Goal: Transaction & Acquisition: Download file/media

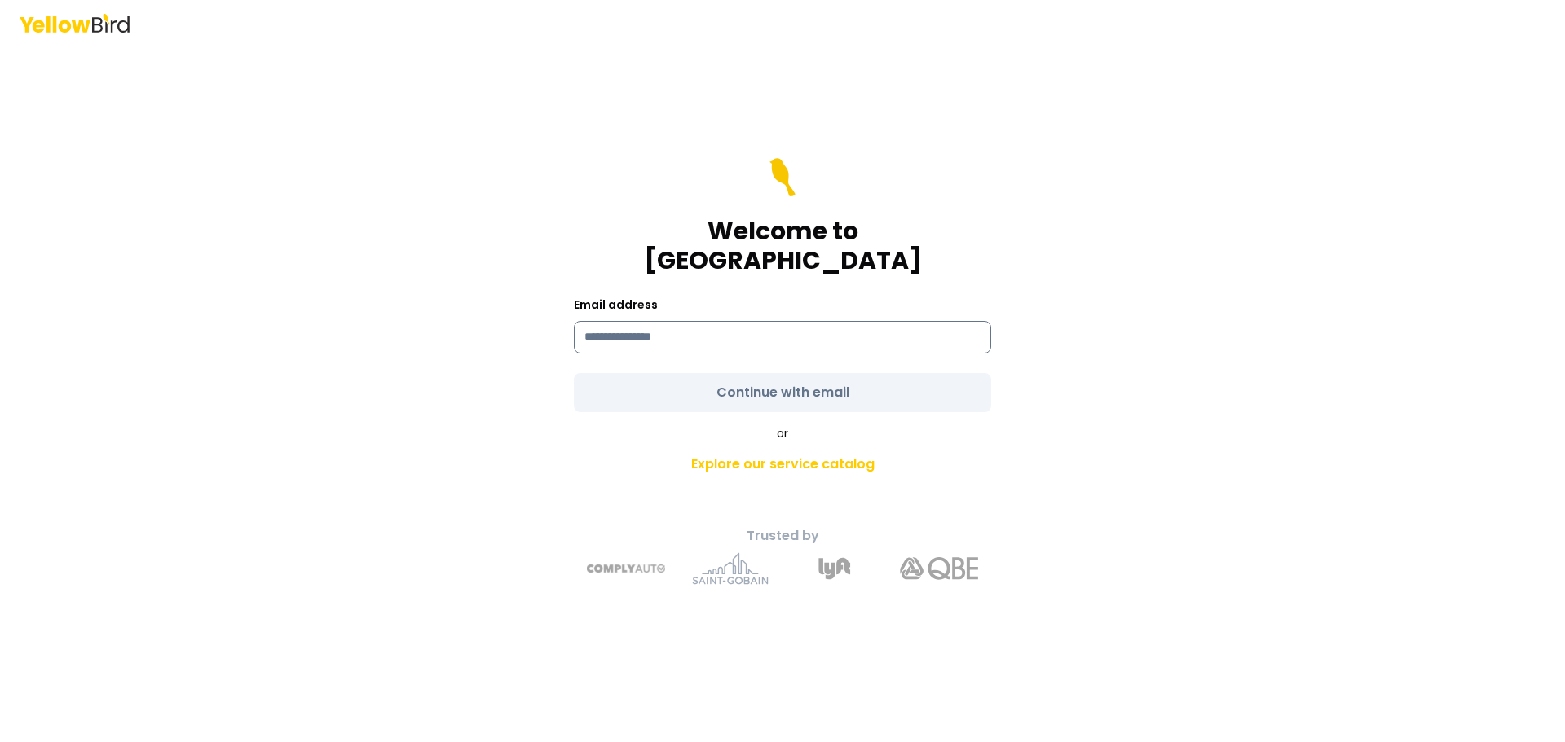
click at [862, 321] on input at bounding box center [782, 337] width 417 height 33
type input "**********"
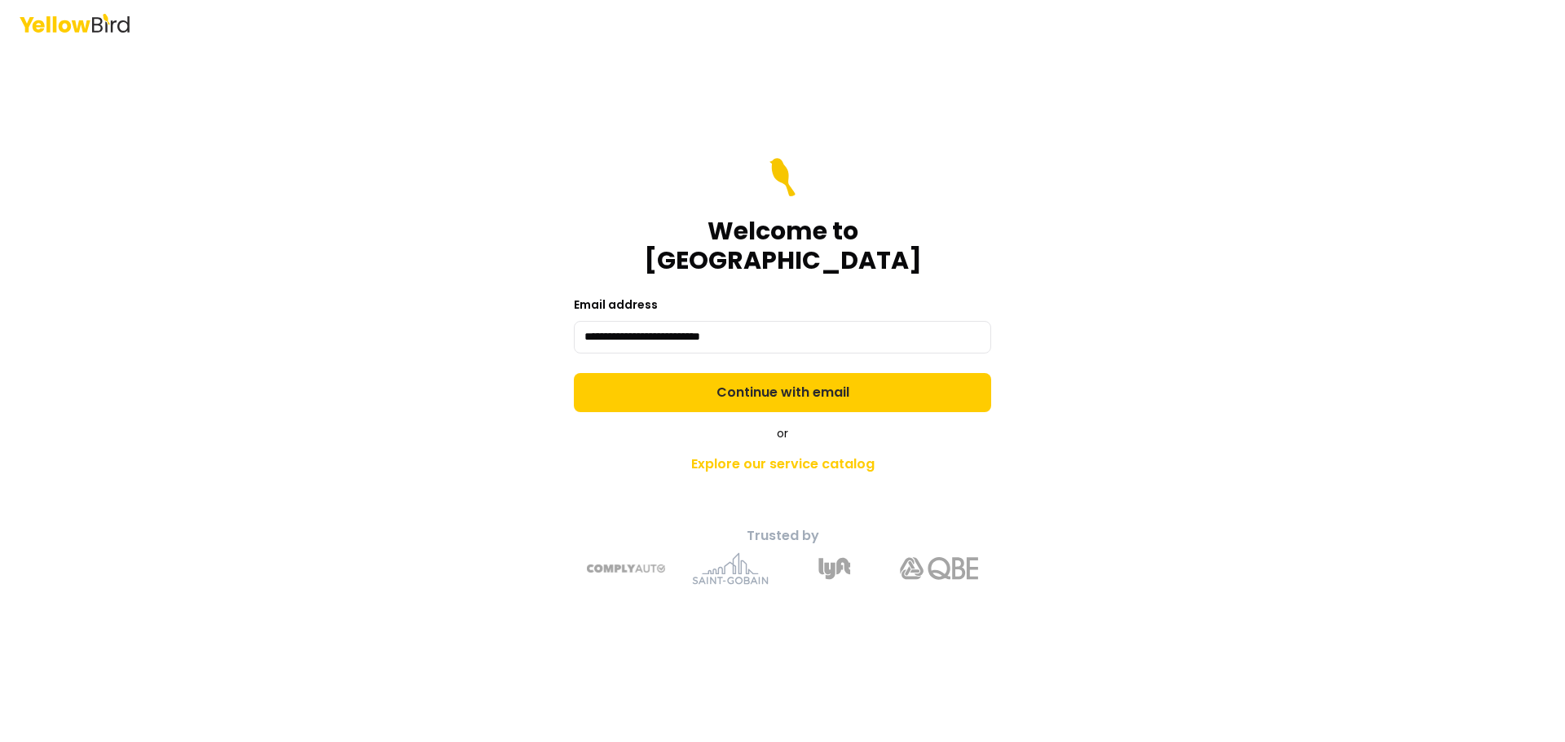
click at [786, 368] on form "**********" at bounding box center [782, 285] width 417 height 254
click at [786, 373] on button "Continue with email" at bounding box center [782, 392] width 417 height 39
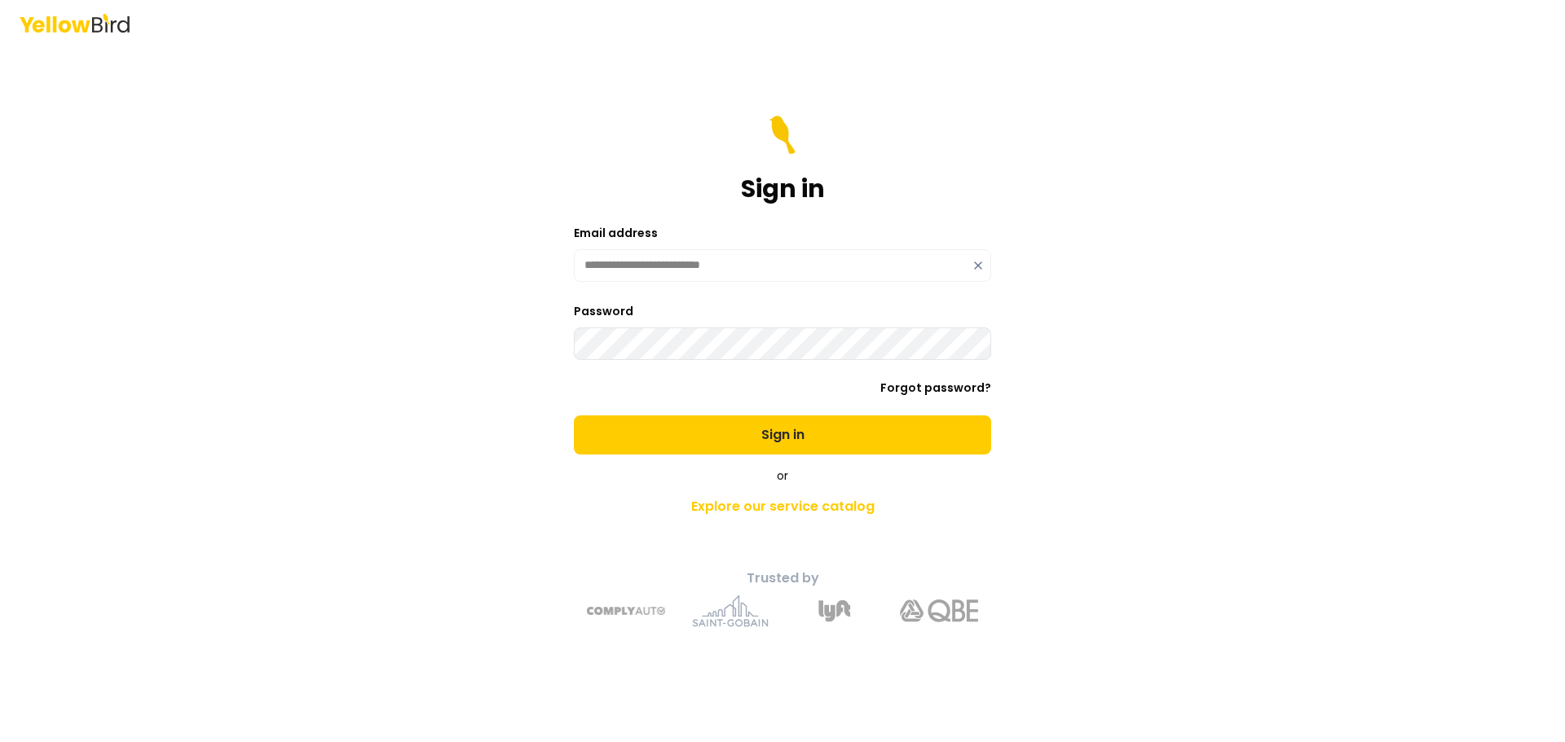
click at [737, 442] on button "Sign in" at bounding box center [782, 435] width 417 height 39
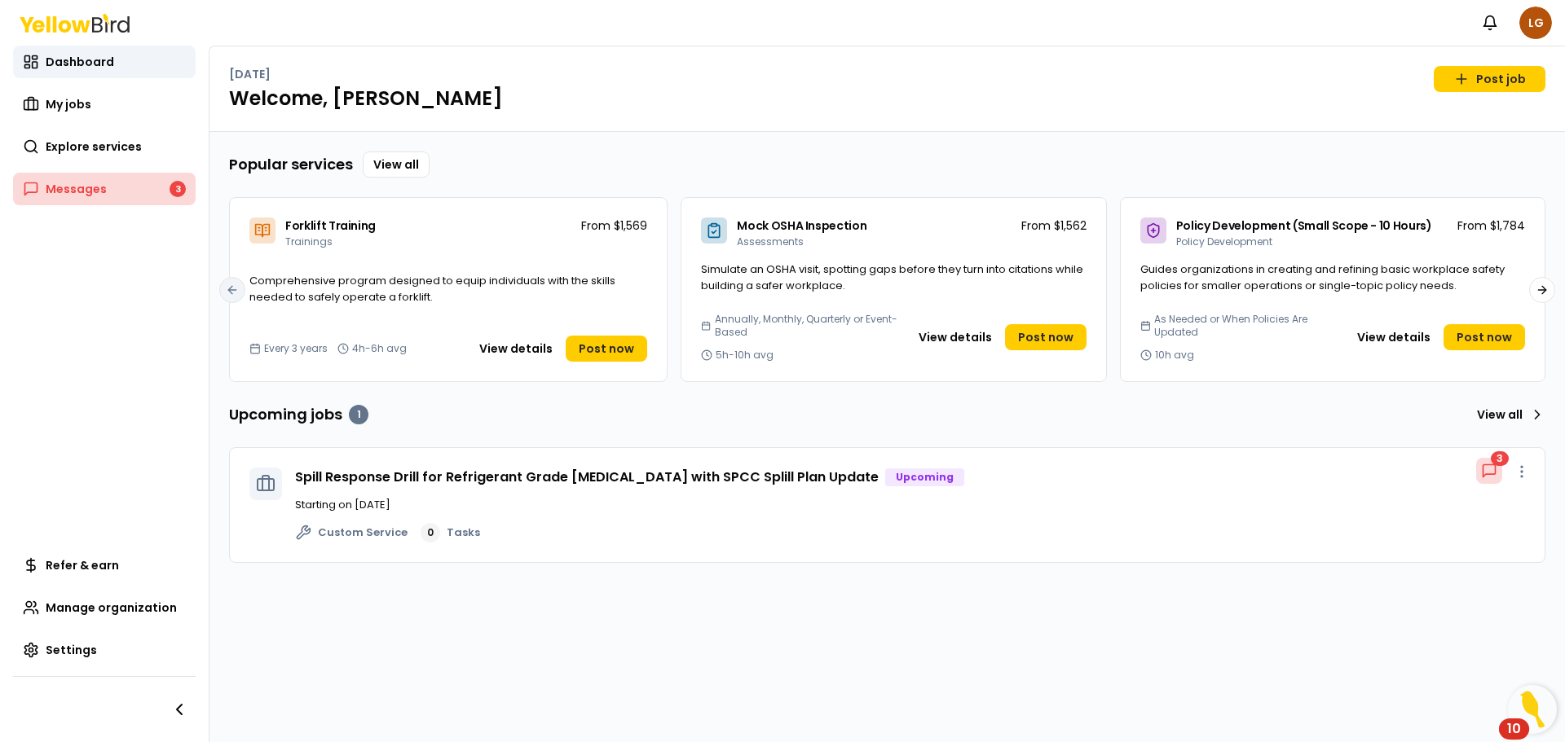
click at [83, 193] on span "Messages" at bounding box center [76, 189] width 61 height 16
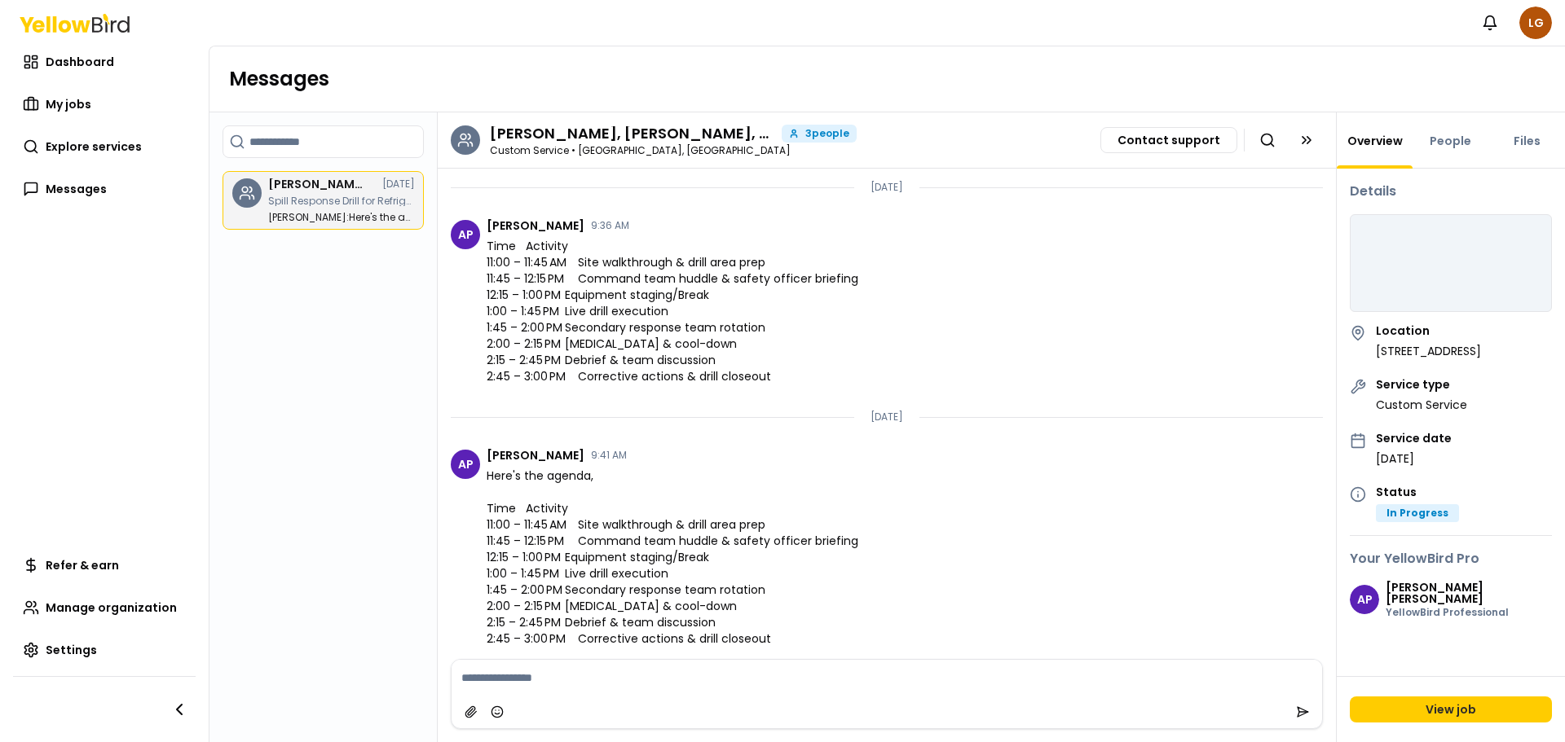
scroll to position [2003, 0]
click at [657, 703] on div at bounding box center [886, 712] width 870 height 33
click at [629, 653] on li "AP [PERSON_NAME] 9:41 AM Here's the agenda, Time Activity 11:00 – 11:45 AM Site…" at bounding box center [887, 547] width 898 height 223
click at [629, 663] on textarea at bounding box center [886, 678] width 870 height 36
type textarea "**********"
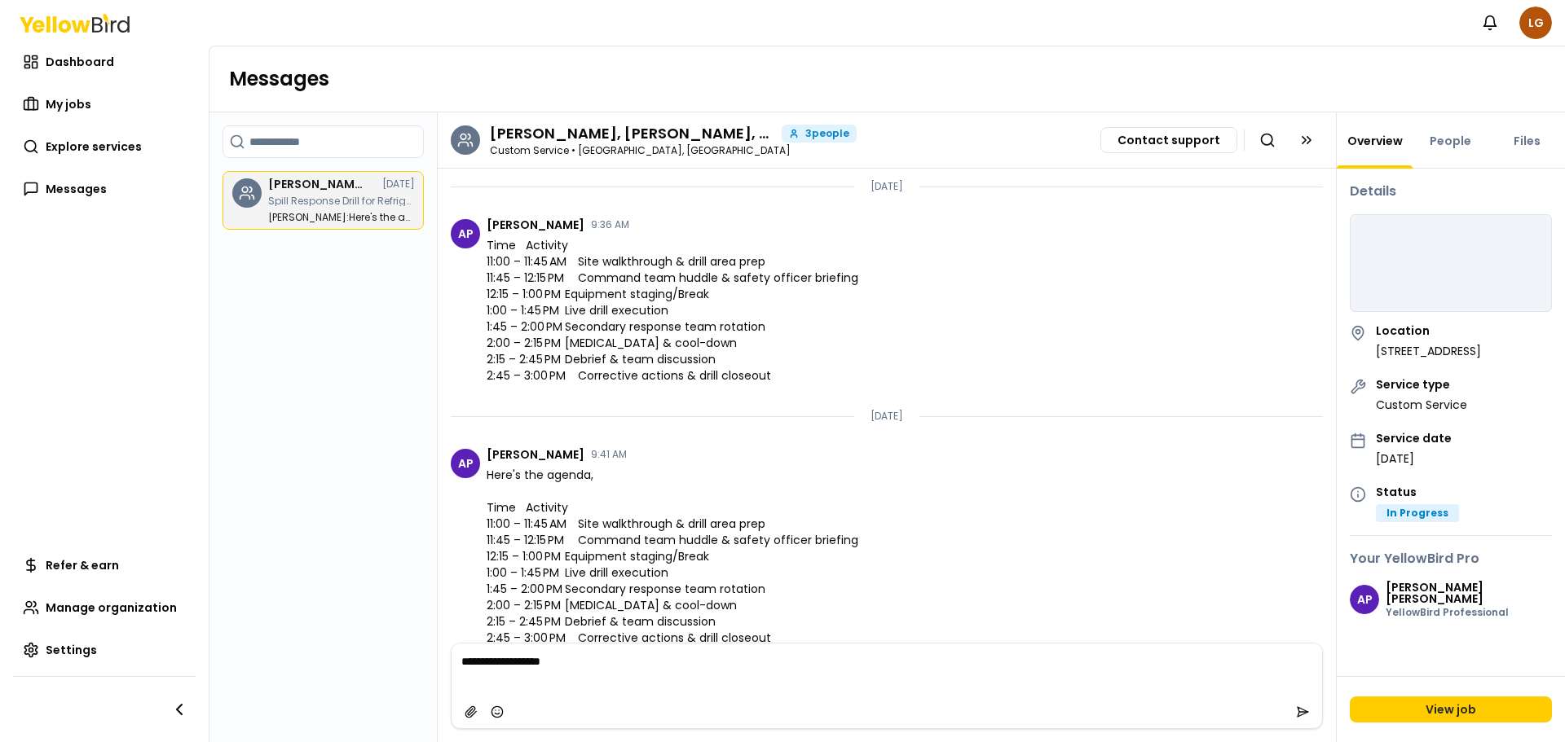
click at [1312, 734] on div "**********" at bounding box center [887, 692] width 898 height 99
click at [1304, 721] on button "submit" at bounding box center [1302, 712] width 26 height 26
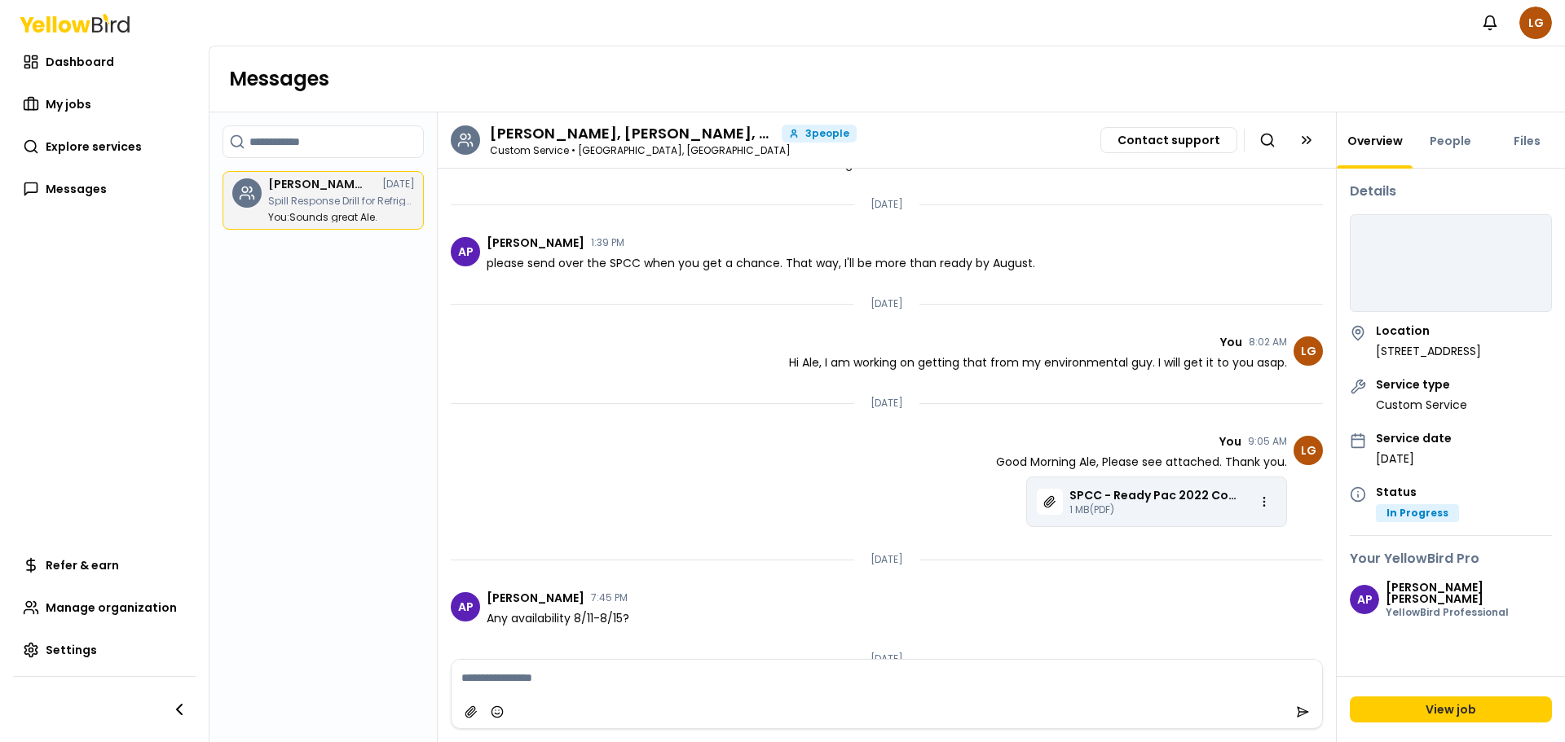
scroll to position [1512, 0]
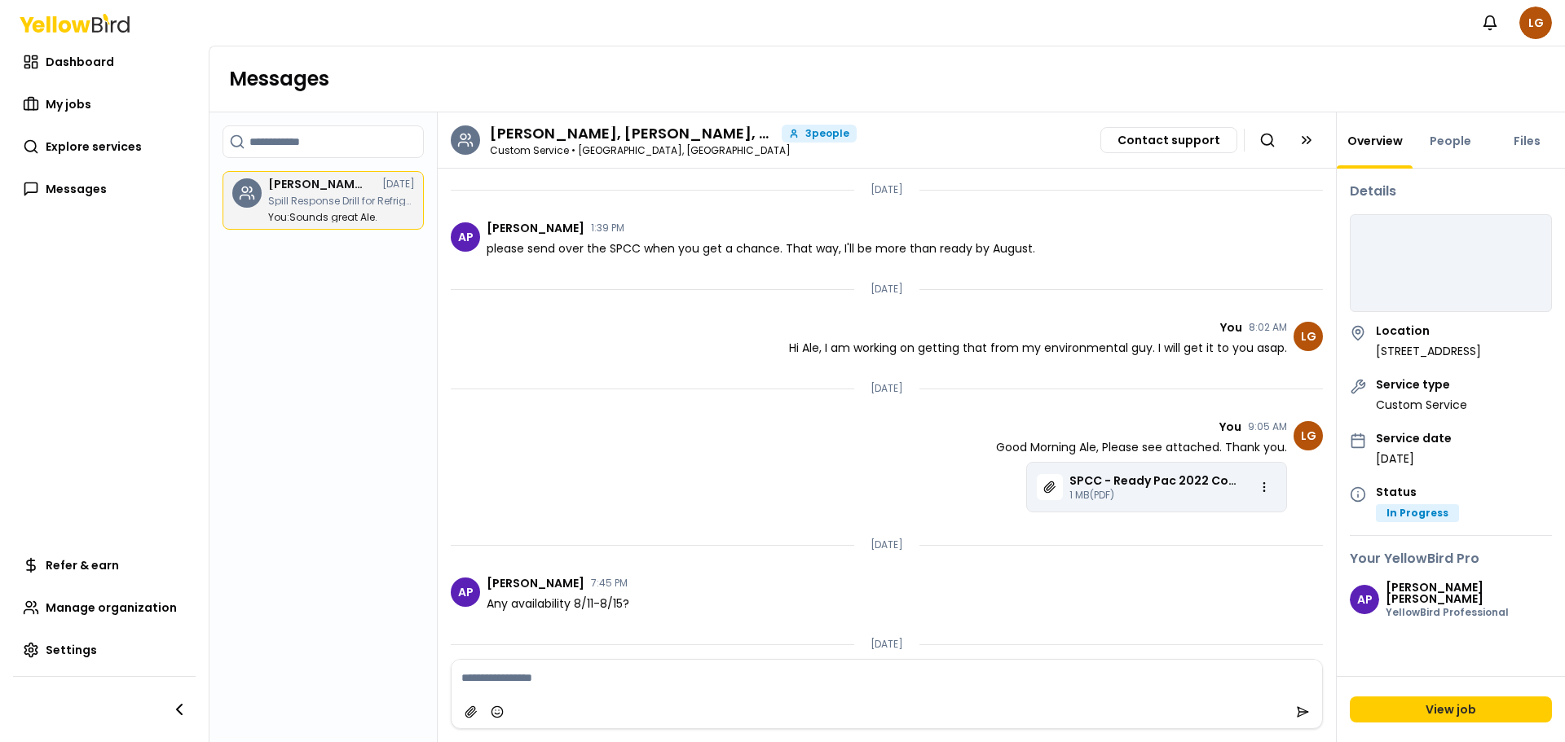
click at [1131, 480] on p "SPCC - Ready Pac 2022 Combined [DATE] (1).pdf" at bounding box center [1153, 481] width 169 height 16
click at [1038, 478] on div "Chat messages" at bounding box center [1050, 487] width 26 height 26
click at [1139, 488] on p "SPCC - Ready Pac 2022 Combined [DATE] (1).pdf" at bounding box center [1153, 481] width 169 height 16
click at [1245, 491] on html "Notifications LG Dashboard My jobs Explore services Messages Refer & earn Manag…" at bounding box center [782, 371] width 1565 height 742
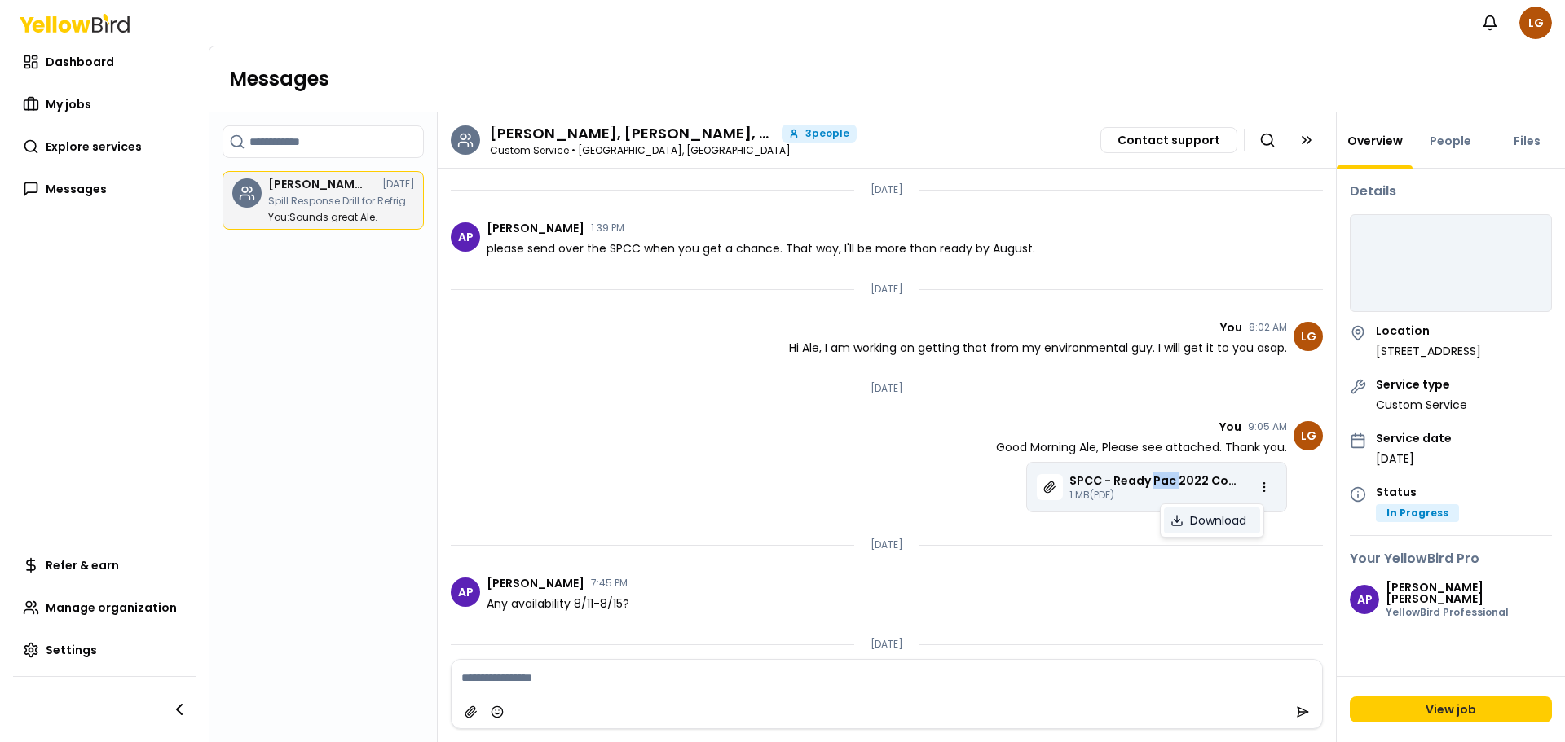
click at [1178, 524] on icon at bounding box center [1176, 520] width 13 height 13
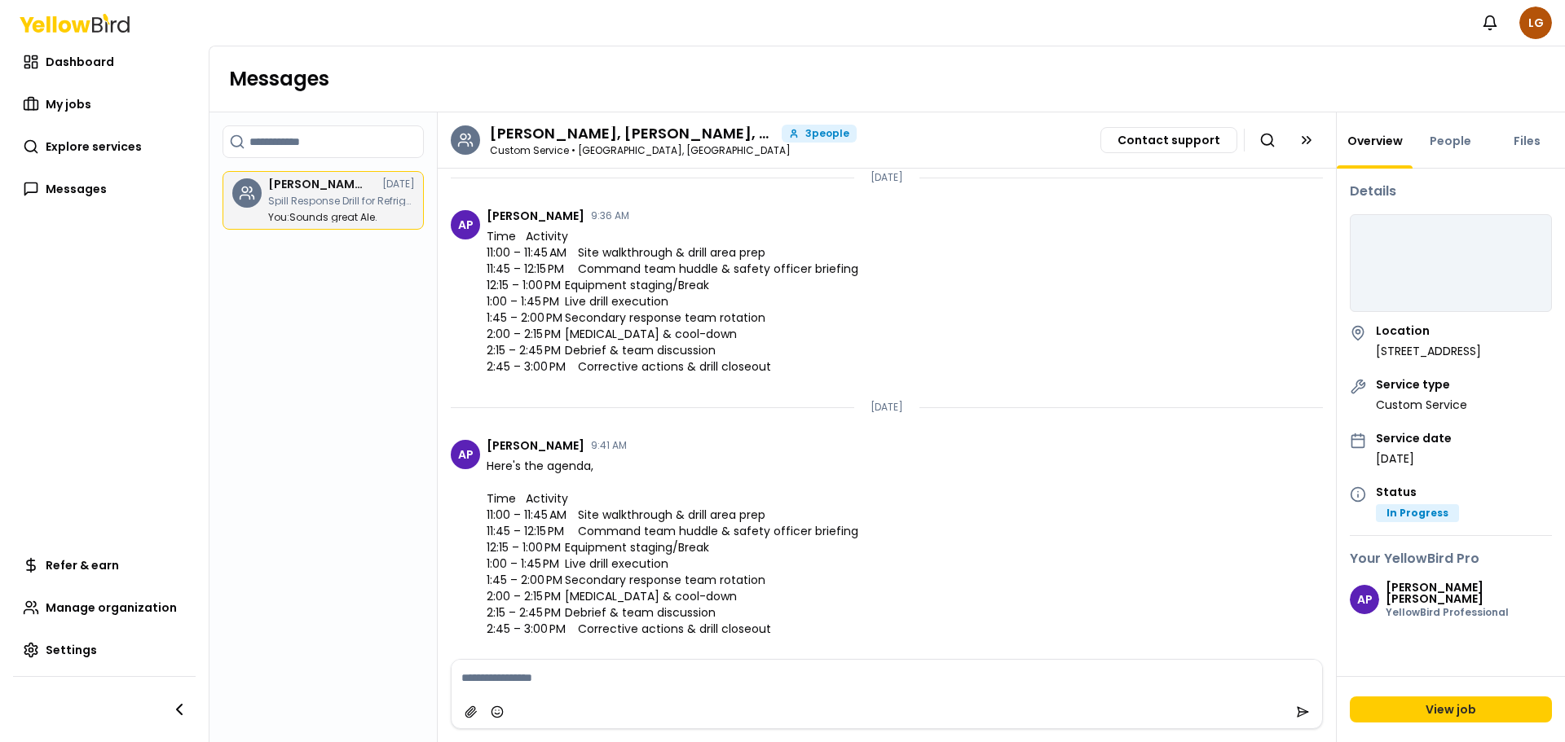
scroll to position [3092, 0]
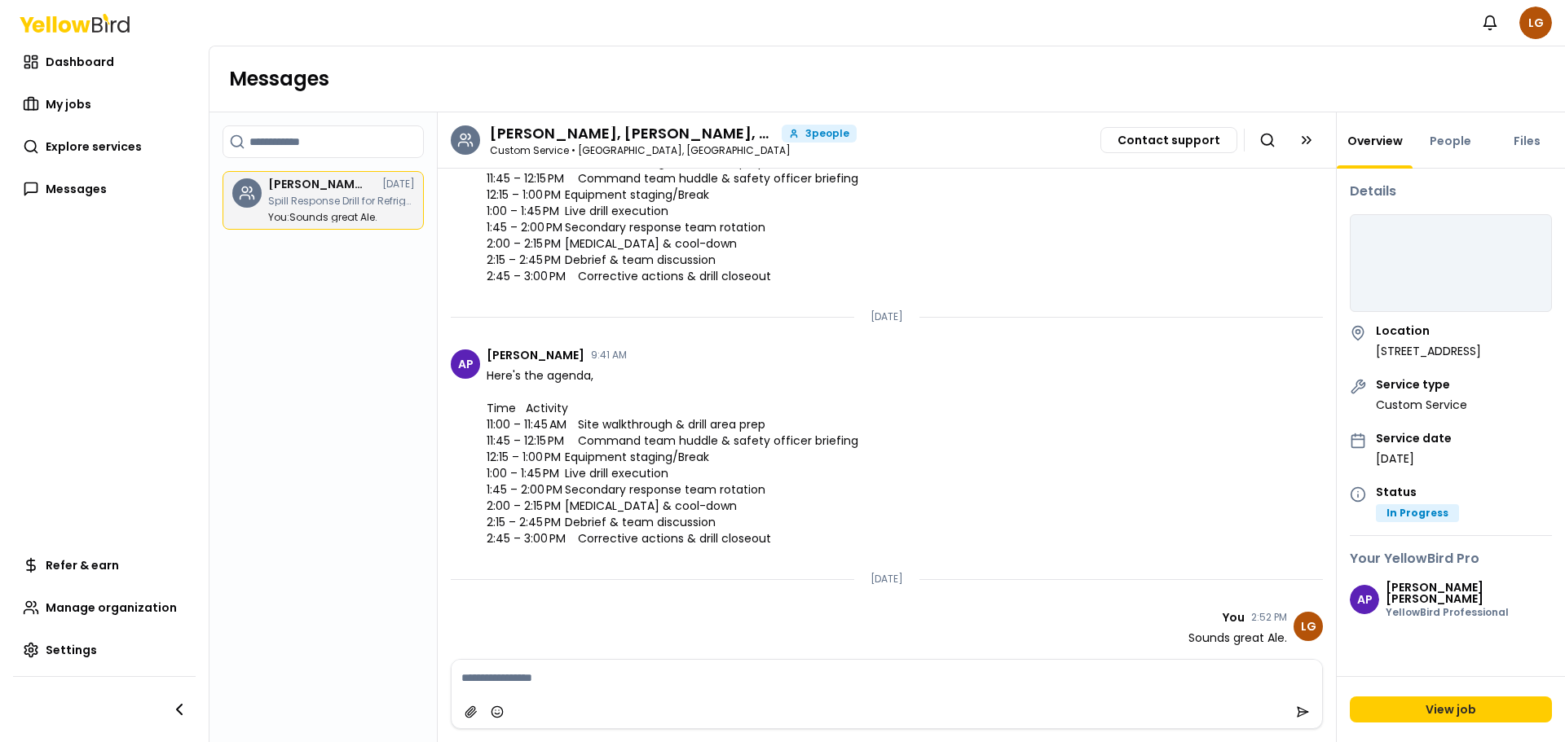
drag, startPoint x: 823, startPoint y: 558, endPoint x: 476, endPoint y: 405, distance: 379.4
click at [476, 405] on li "AP [PERSON_NAME] 9:41 AM Here's the agenda, Time Activity 11:00 – 11:45 AM Site…" at bounding box center [887, 448] width 898 height 223
copy span "Time Activity 11:00 – 11:45 AM Site walkthrough & drill area prep 11:45 – 12:15…"
click at [984, 439] on li "AP [PERSON_NAME] 9:41 AM Here's the agenda, Time Activity 11:00 – 11:45 AM Site…" at bounding box center [887, 448] width 898 height 223
click at [919, 615] on li "LG You 2:52 PM Sounds great Ale." at bounding box center [887, 629] width 898 height 60
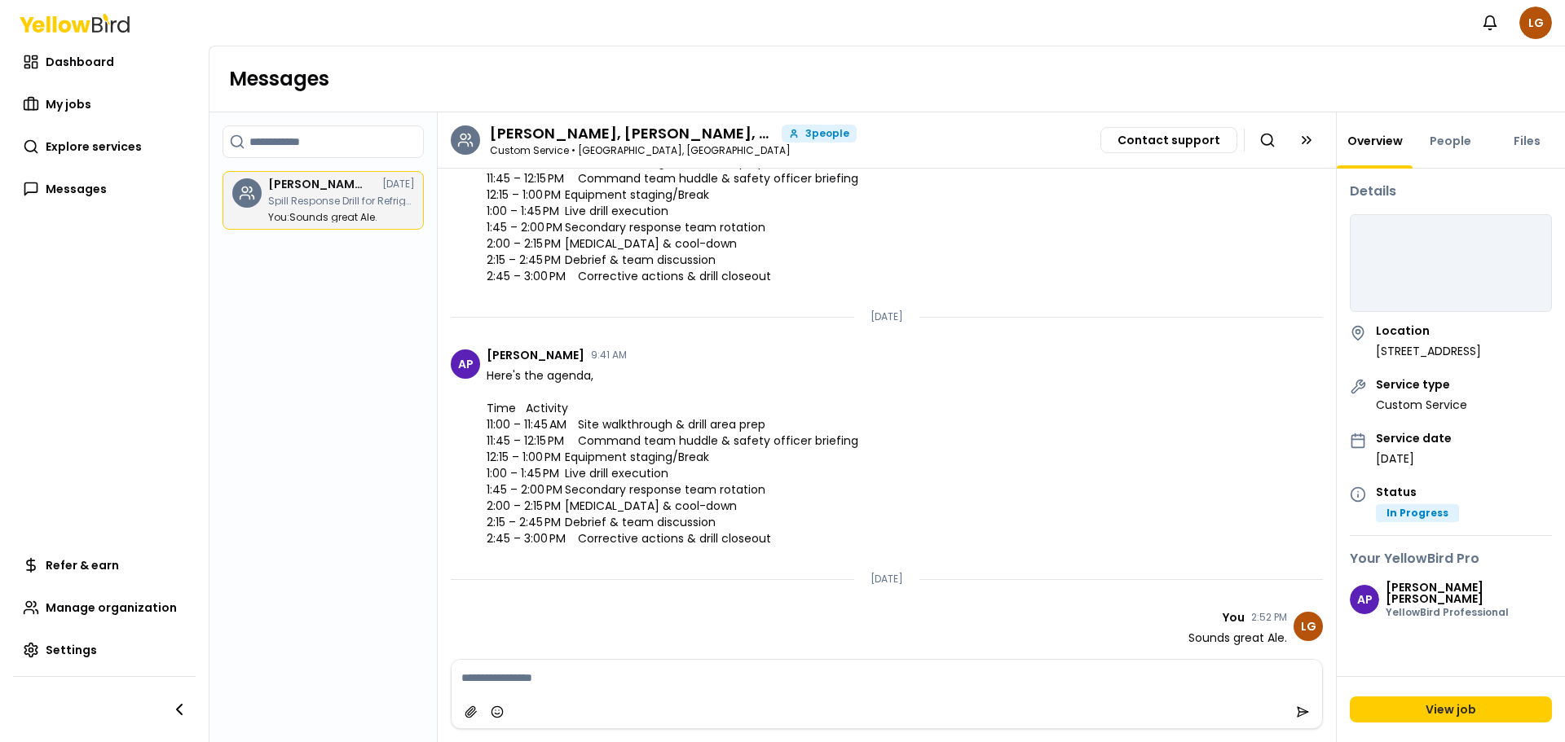
click at [1010, 697] on div at bounding box center [886, 712] width 870 height 33
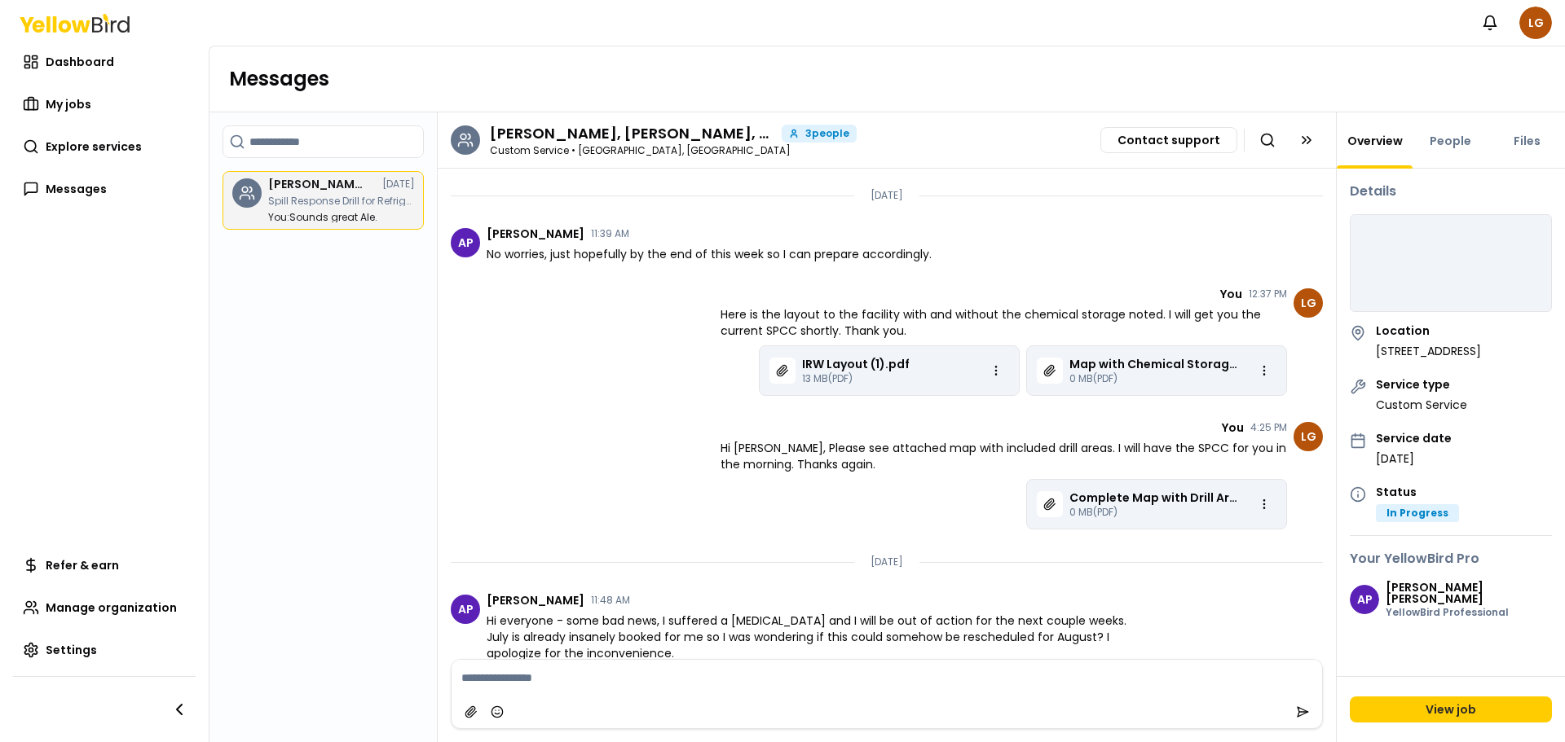
scroll to position [810, 0]
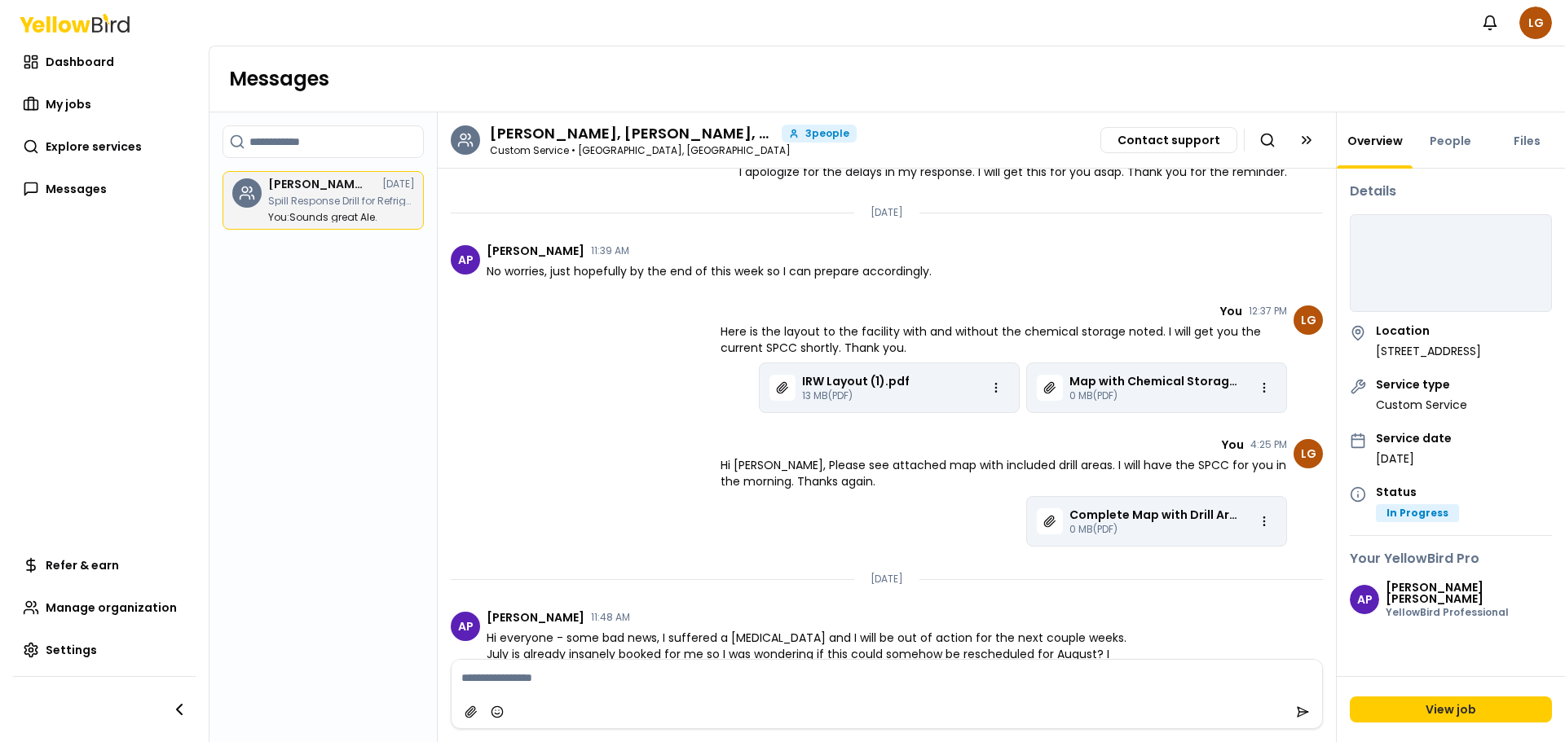
click at [1102, 381] on p "Map with Chemical Storage.pdf" at bounding box center [1153, 381] width 169 height 16
click at [1051, 403] on div "Map with Chemical Storage.pdf 0 MB (PDF)" at bounding box center [1156, 388] width 261 height 51
click at [1043, 384] on icon "Chat messages" at bounding box center [1049, 387] width 13 height 13
click at [1097, 403] on div "Map with Chemical Storage.pdf 0 MB (PDF)" at bounding box center [1156, 388] width 261 height 51
click at [1255, 382] on html "Notifications LG Dashboard My jobs Explore services Messages Refer & earn Manag…" at bounding box center [782, 371] width 1565 height 742
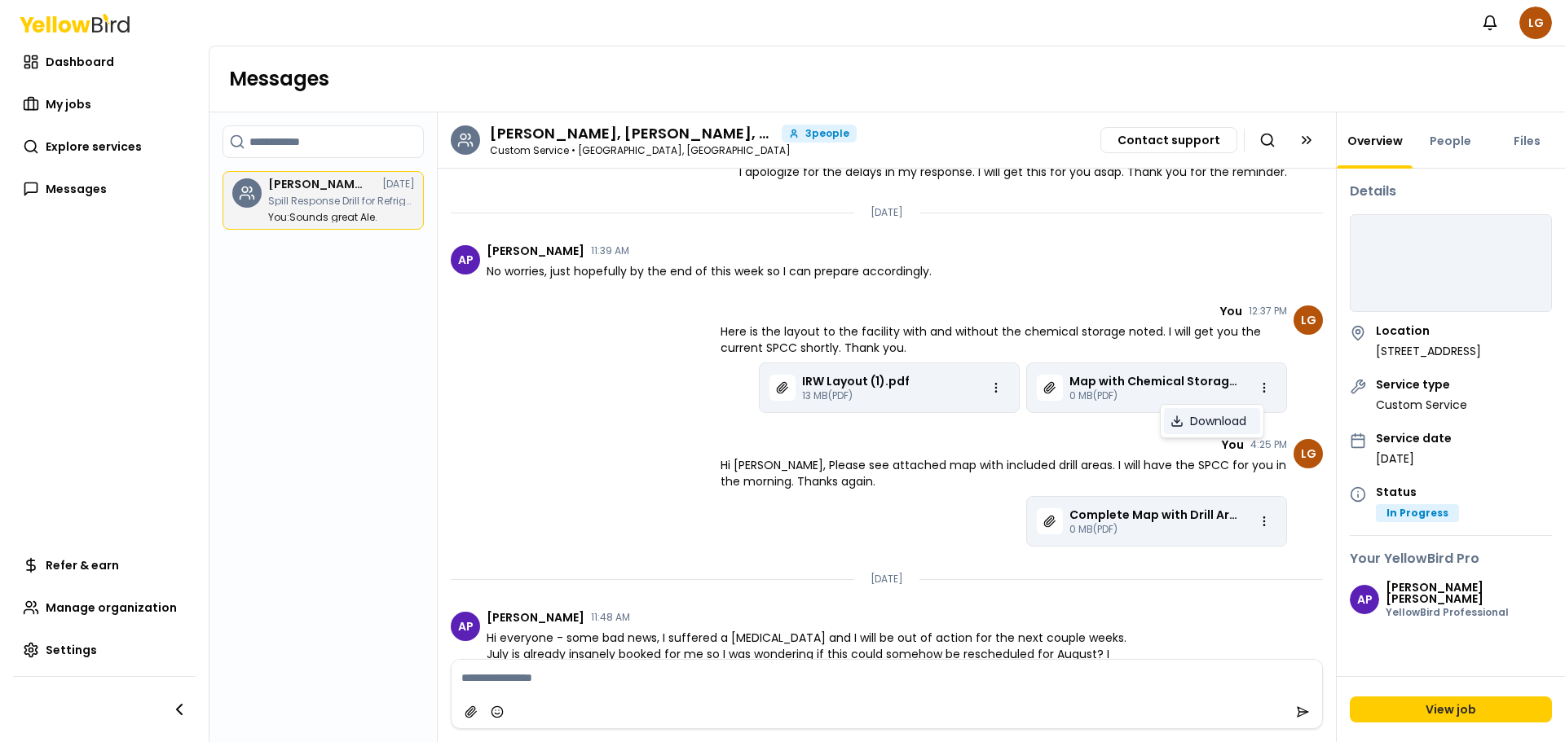
click at [1204, 421] on span "Download" at bounding box center [1218, 421] width 56 height 16
click at [986, 390] on html "Notifications LG Dashboard My jobs Explore services Messages Refer & earn Manag…" at bounding box center [782, 371] width 1565 height 742
click at [942, 416] on span "Download" at bounding box center [950, 421] width 56 height 16
click at [1043, 524] on icon "Chat messages" at bounding box center [1049, 521] width 13 height 13
click at [1112, 516] on p "Complete Map with Drill Areas.pdf" at bounding box center [1153, 515] width 169 height 16
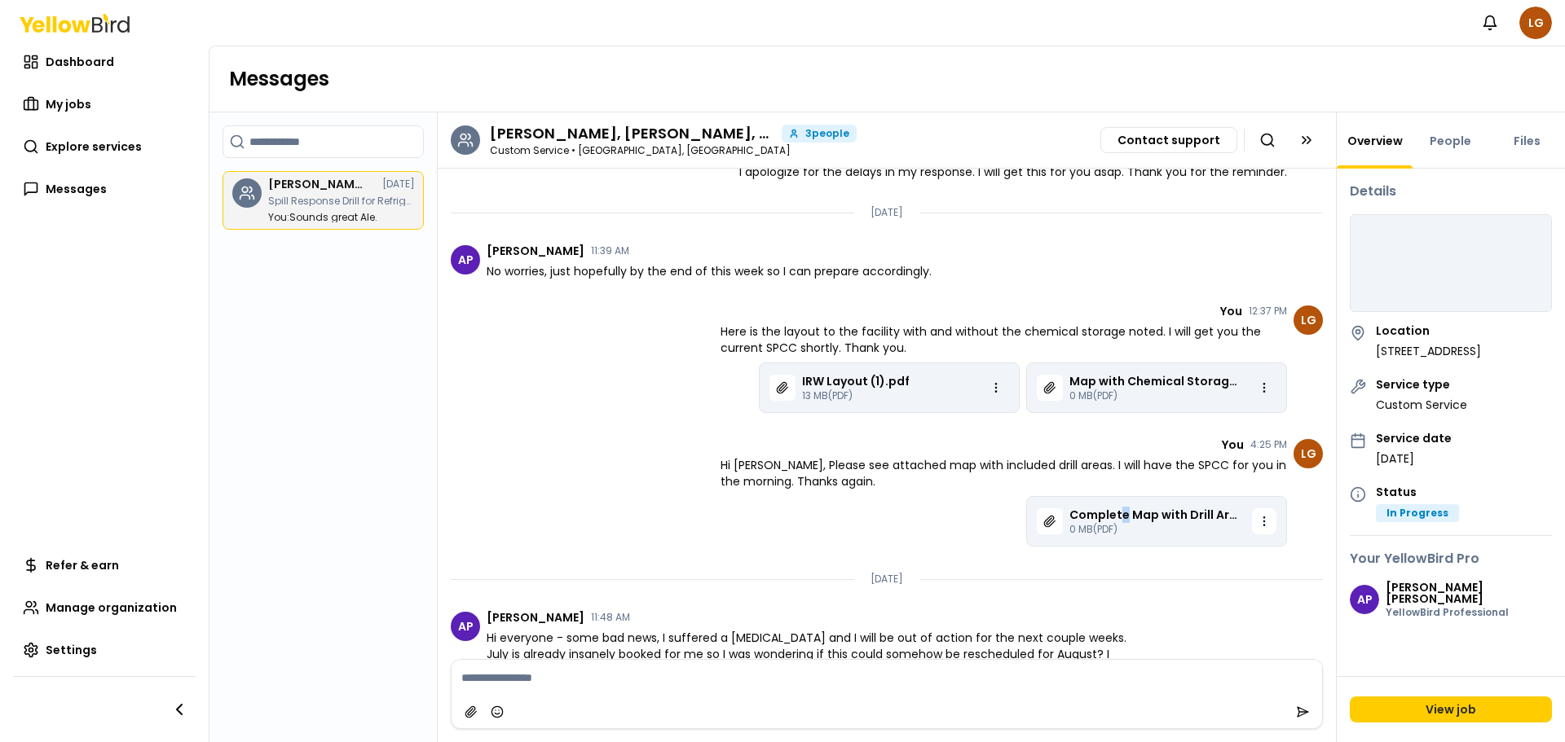
click at [1253, 514] on html "Notifications LG Dashboard My jobs Explore services Messages Refer & earn Manag…" at bounding box center [782, 371] width 1565 height 742
click at [1222, 571] on div "Download" at bounding box center [1212, 555] width 104 height 34
click at [1221, 555] on span "Download" at bounding box center [1218, 555] width 56 height 16
click at [1151, 532] on p "0 MB (PDF)" at bounding box center [1153, 529] width 169 height 13
click at [1074, 514] on p "Complete Map with Drill Areas.pdf" at bounding box center [1153, 515] width 169 height 16
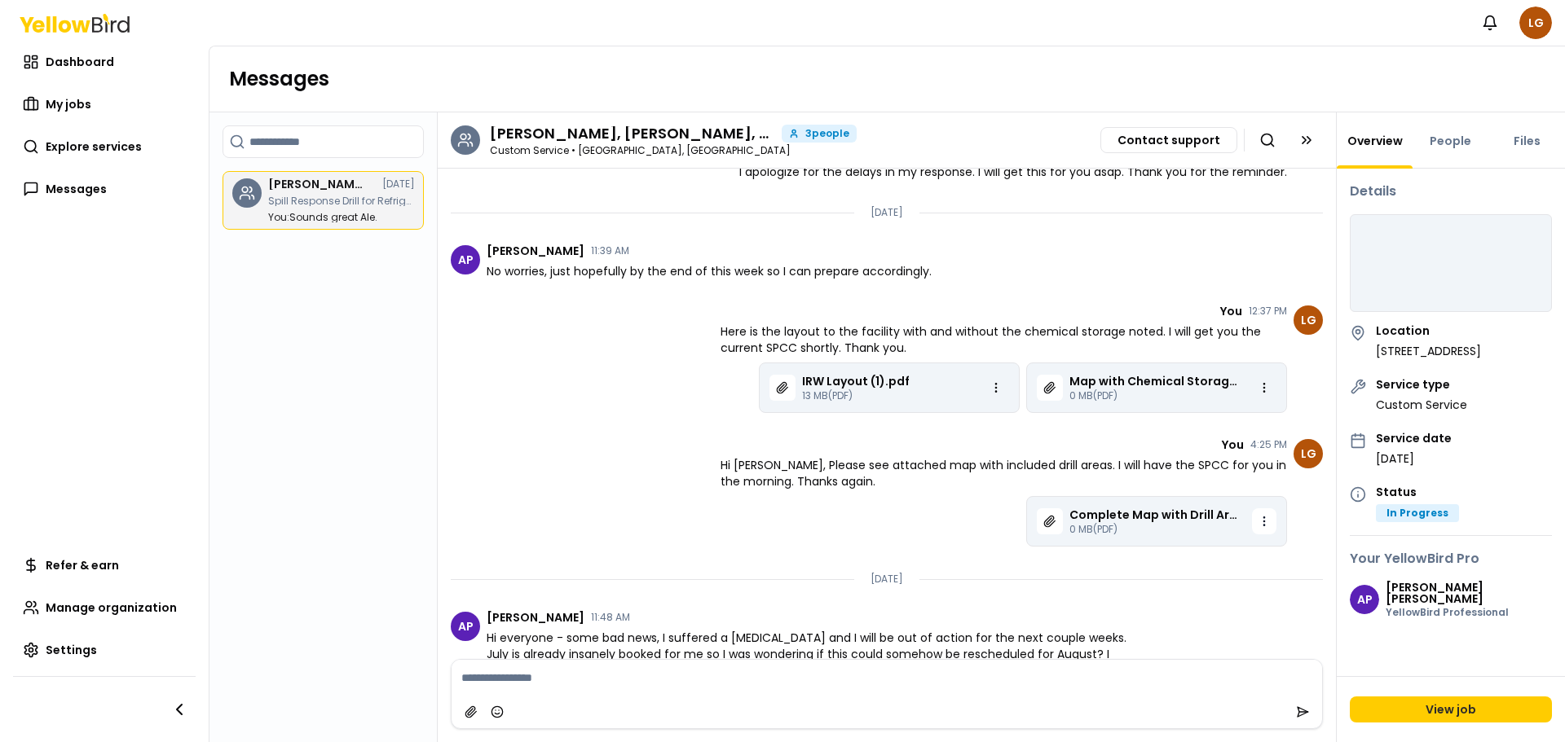
click at [1253, 519] on html "Notifications LG Dashboard My jobs Explore services Messages Refer & earn Manag…" at bounding box center [782, 371] width 1565 height 742
click at [1196, 560] on span "Download" at bounding box center [1218, 555] width 56 height 16
